Goal: Find specific page/section: Find specific page/section

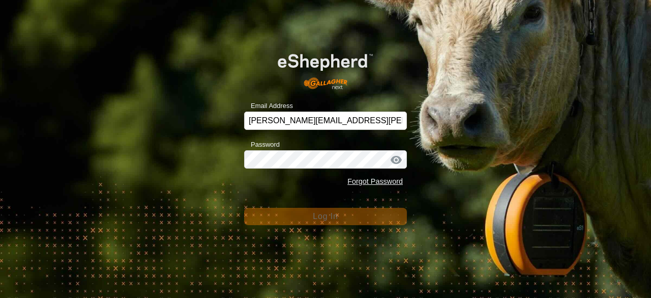
click at [320, 196] on form "Email Address [PERSON_NAME][EMAIL_ADDRESS][PERSON_NAME][DOMAIN_NAME] Password F…" at bounding box center [325, 132] width 163 height 185
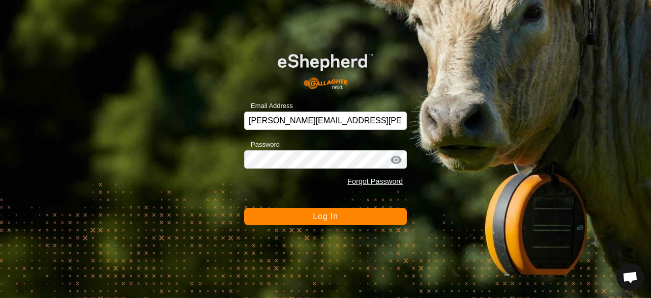
click at [219, 190] on div "Email Address [PERSON_NAME][EMAIL_ADDRESS][PERSON_NAME][DOMAIN_NAME] Password F…" at bounding box center [325, 149] width 651 height 298
click at [291, 221] on button "Log In" at bounding box center [325, 216] width 163 height 17
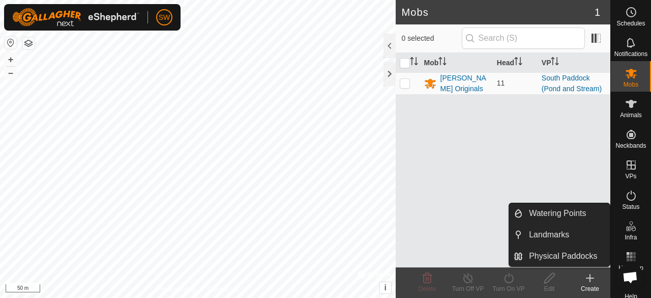
click at [627, 235] on span "Infra" at bounding box center [631, 237] width 12 height 6
click at [559, 263] on link "Physical Paddocks" at bounding box center [566, 256] width 87 height 20
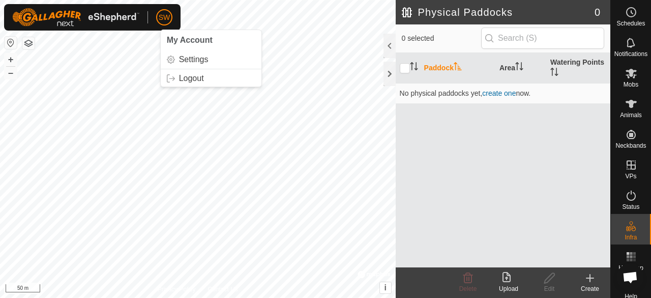
click at [154, 0] on html "SW My Account Settings Logout Schedules Notifications Mobs Animals Neckbands VP…" at bounding box center [325, 149] width 651 height 298
click at [425, 240] on div "Physical Paddocks 0 0 selected Paddock Area Watering Points No physical paddock…" at bounding box center [305, 149] width 611 height 298
click at [491, 157] on div "Paddock Area Watering Points No physical paddocks yet , create one now." at bounding box center [503, 160] width 215 height 214
click at [537, 185] on div "Paddock Area Watering Points No physical paddocks yet , create one now." at bounding box center [503, 160] width 215 height 214
